Goal: Task Accomplishment & Management: Use online tool/utility

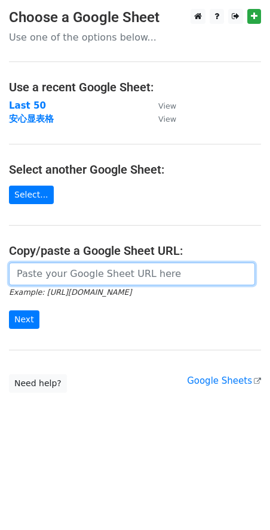
click at [53, 270] on input "url" at bounding box center [132, 274] width 246 height 23
paste input "https://docs.google.com/spreadsheets/d/1fVdExijA2hO2zmG0i1nzDAYK8URnnj6JakRZYIT…"
type input "https://docs.google.com/spreadsheets/d/1fVdExijA2hO2zmG0i1nzDAYK8URnnj6JakRZYIT…"
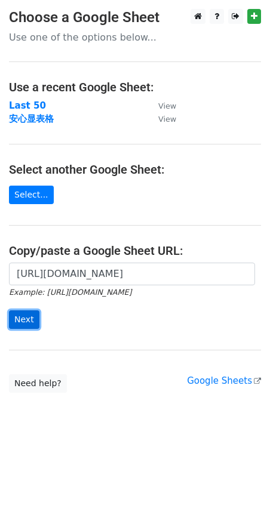
click at [27, 324] on input "Next" at bounding box center [24, 320] width 30 height 19
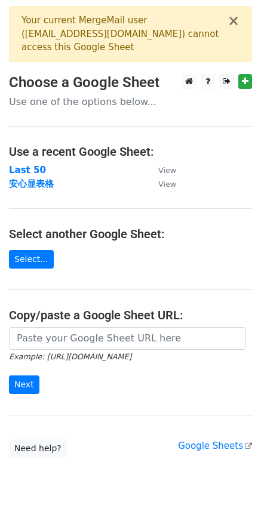
click at [240, 25] on div "× Your current MergeMail user ( [EMAIL_ADDRESS][DOMAIN_NAME] ) cannot access th…" at bounding box center [130, 34] width 243 height 56
click at [238, 23] on button "×" at bounding box center [234, 21] width 12 height 14
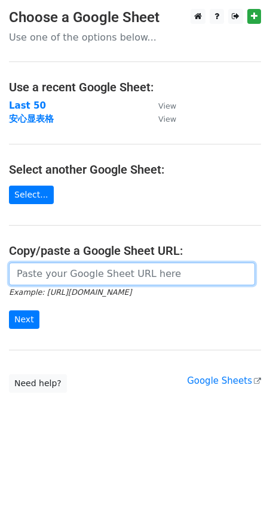
click at [82, 271] on input "url" at bounding box center [132, 274] width 246 height 23
click at [106, 280] on input "url" at bounding box center [132, 274] width 246 height 23
paste input "https://docs.google.com/spreadsheets/d/1fVdExijA2hO2zmG0i1nzDAYK8URnnj6JakRZYIT…"
type input "https://docs.google.com/spreadsheets/d/1fVdExijA2hO2zmG0i1nzDAYK8URnnj6JakRZYIT…"
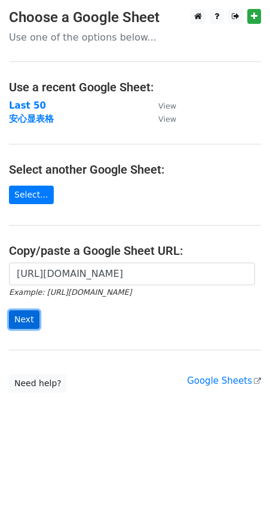
click at [30, 318] on input "Next" at bounding box center [24, 320] width 30 height 19
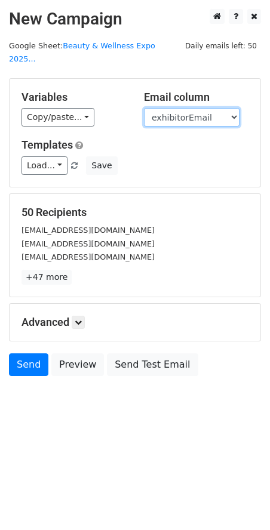
click at [198, 108] on select "exhibitorName exhibitorEmail" at bounding box center [192, 117] width 96 height 19
click at [144, 108] on select "exhibitorName exhibitorEmail" at bounding box center [192, 117] width 96 height 19
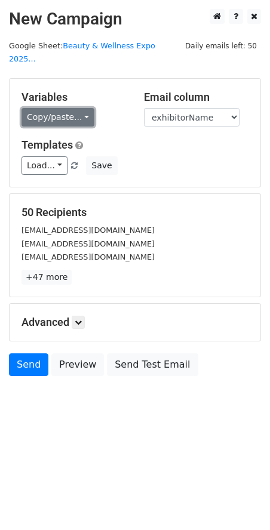
click at [83, 108] on link "Copy/paste..." at bounding box center [58, 117] width 73 height 19
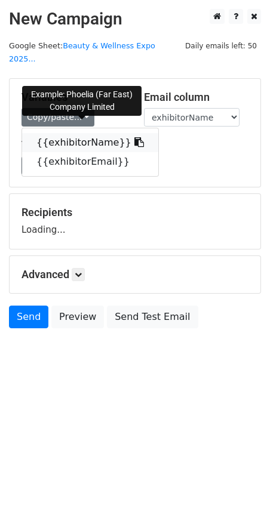
click at [134, 137] on icon at bounding box center [139, 142] width 10 height 10
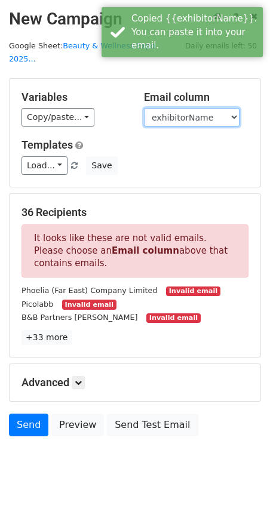
click at [173, 108] on select "exhibitorName exhibitorEmail" at bounding box center [192, 117] width 96 height 19
select select "exhibitorEmail"
click at [144, 108] on select "exhibitorName exhibitorEmail" at bounding box center [192, 117] width 96 height 19
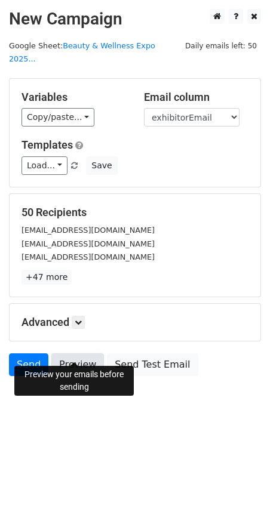
click at [72, 354] on link "Preview" at bounding box center [77, 365] width 53 height 23
click at [79, 358] on link "Preview" at bounding box center [77, 365] width 53 height 23
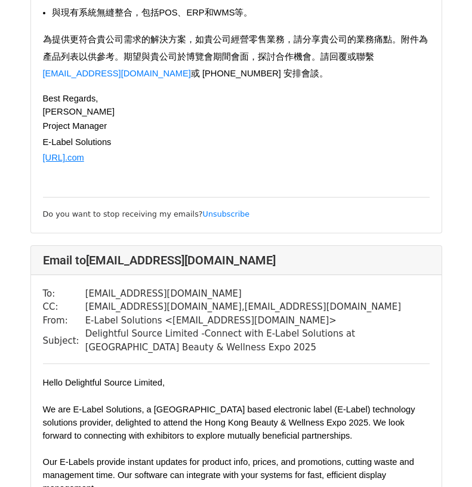
scroll to position [12125, 0]
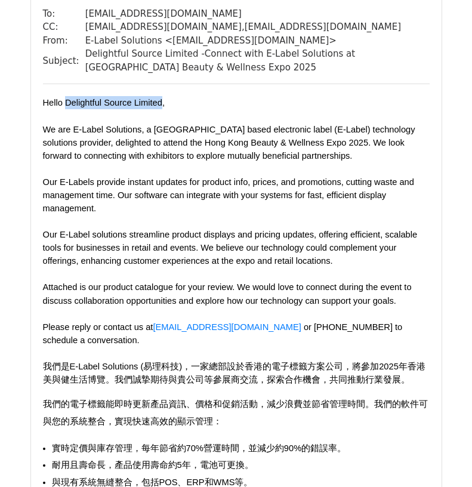
drag, startPoint x: 66, startPoint y: 140, endPoint x: 160, endPoint y: 139, distance: 93.8
click at [160, 108] on span "Hello Delightful Source Limited," at bounding box center [104, 103] width 122 height 10
copy span "Delightful Source Limited"
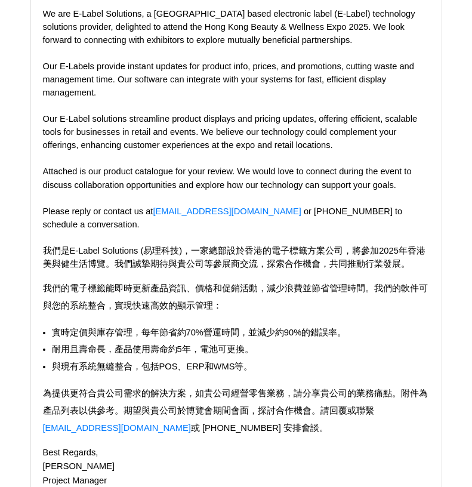
scroll to position [12483, 0]
